Goal: Task Accomplishment & Management: Use online tool/utility

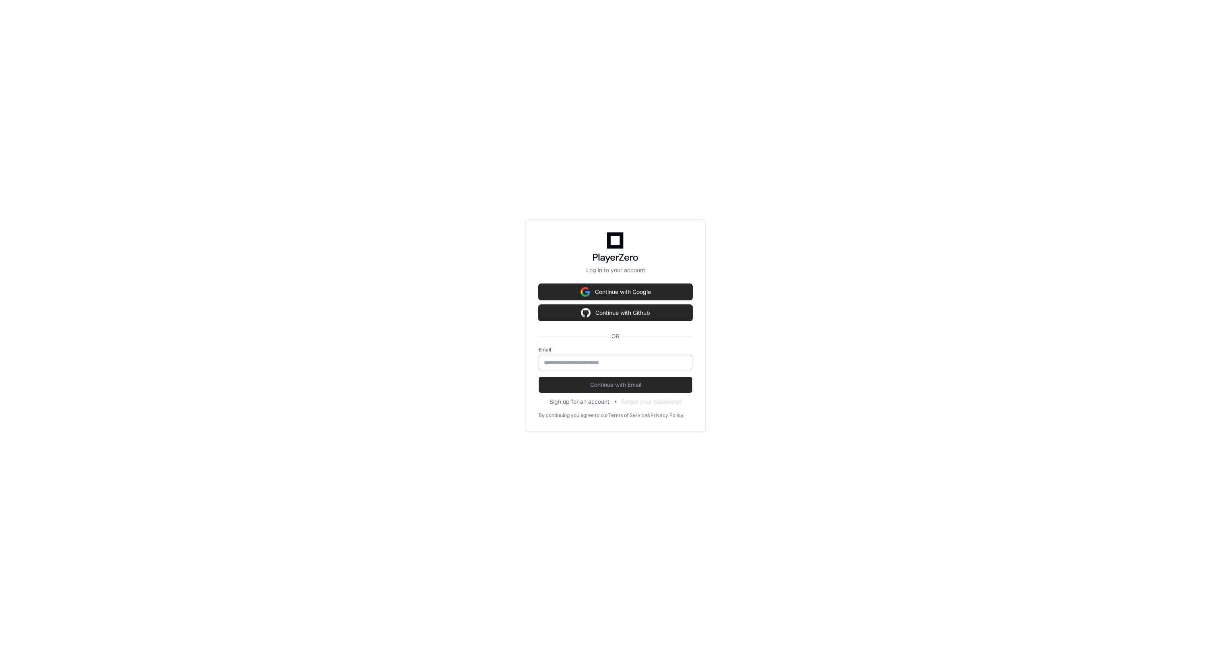
click at [595, 363] on input "email" at bounding box center [615, 363] width 143 height 8
type input "**********"
click at [597, 389] on button "Continue with Email" at bounding box center [616, 385] width 154 height 16
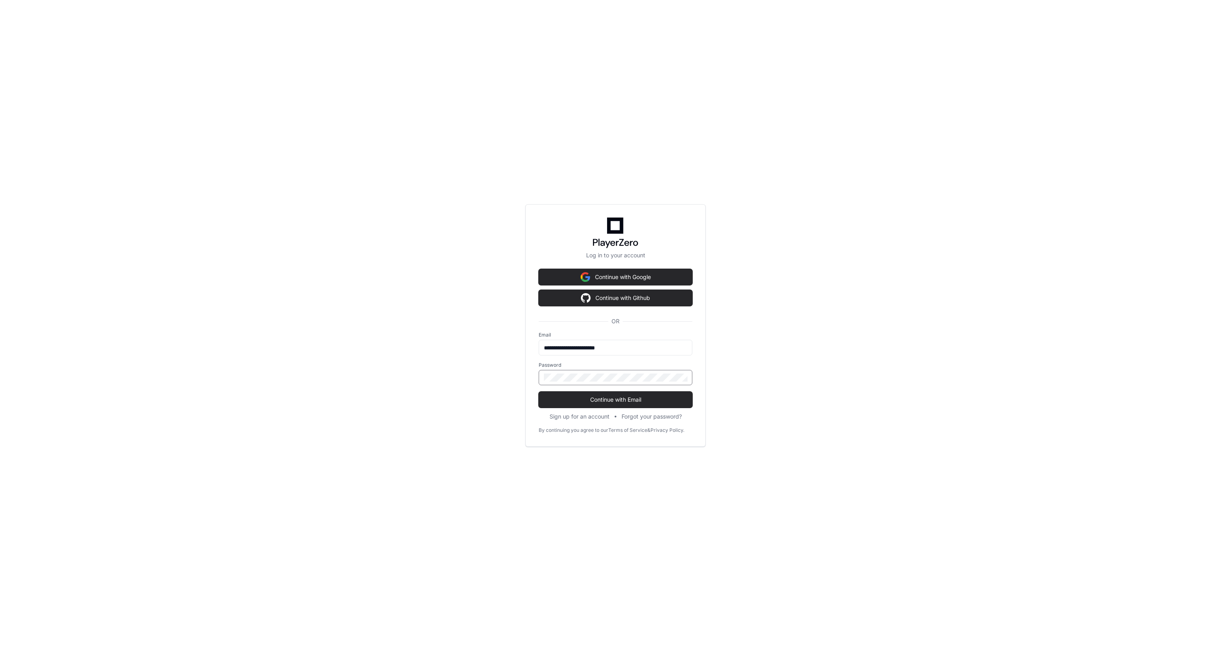
click at [539, 392] on button "Continue with Email" at bounding box center [616, 400] width 154 height 16
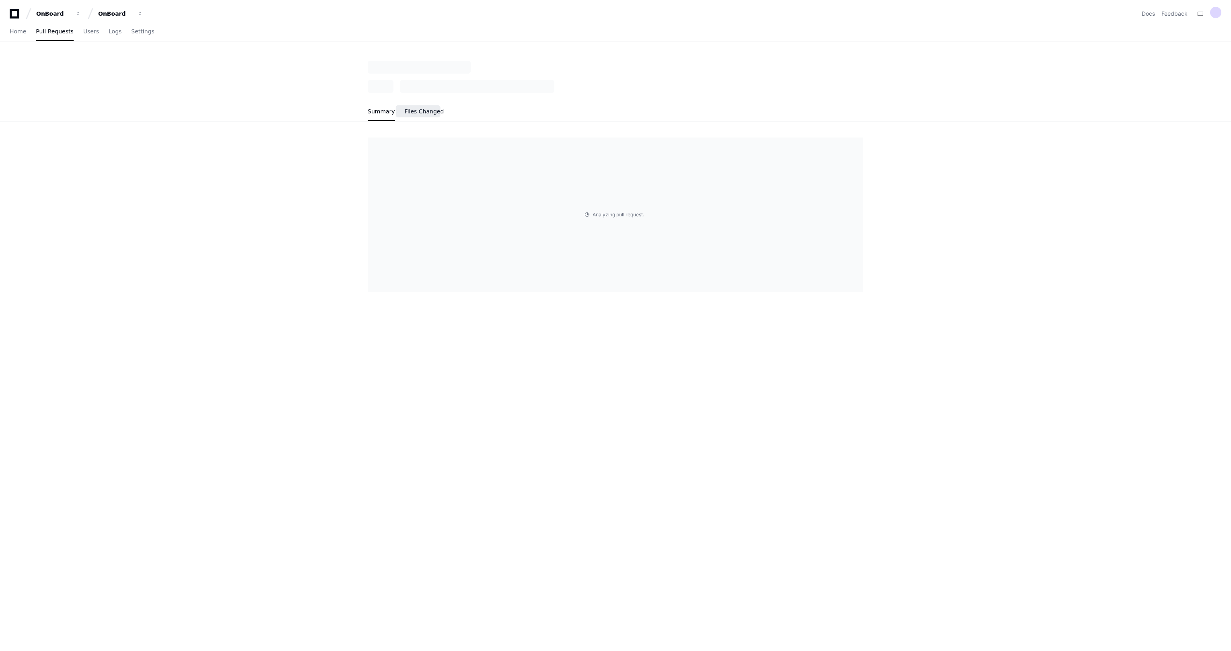
click at [425, 111] on span "Files Changed" at bounding box center [424, 111] width 39 height 5
click at [18, 116] on link "Summary" at bounding box center [23, 112] width 27 height 19
